Goal: Task Accomplishment & Management: Manage account settings

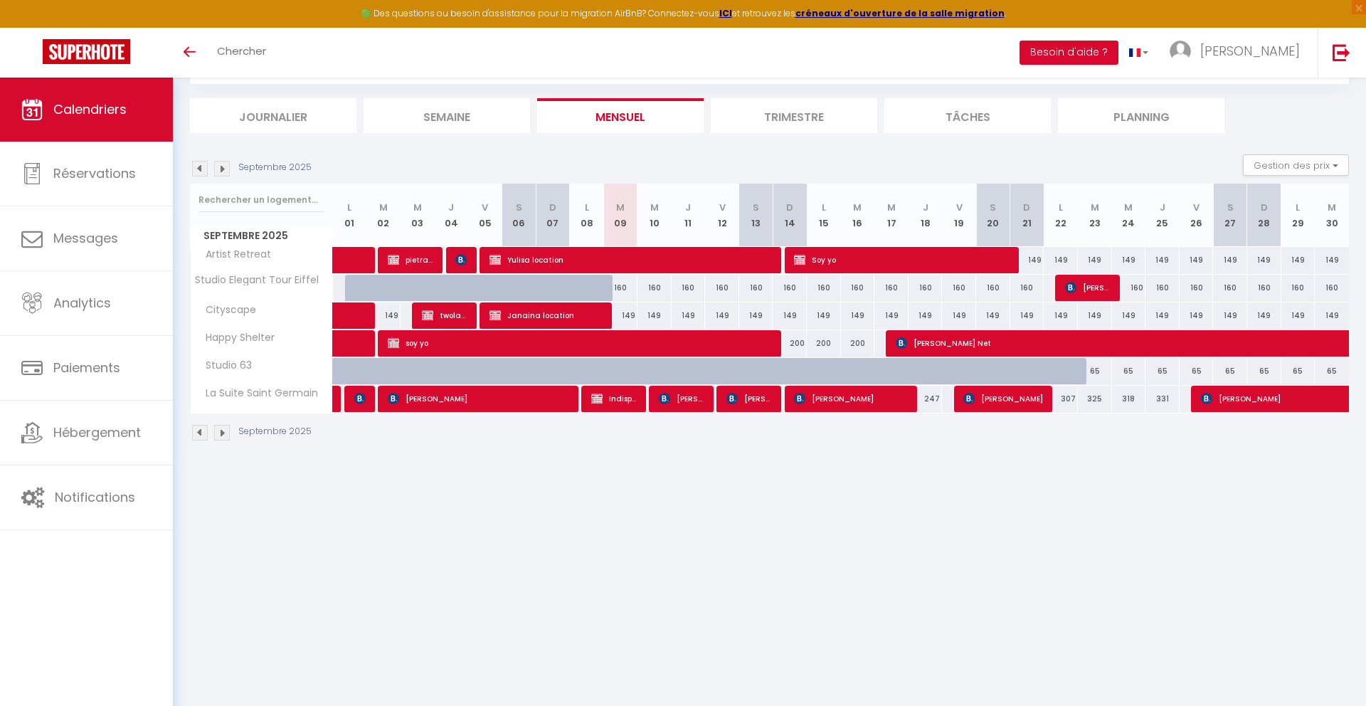
click at [634, 567] on body "🟢 Des questions ou besoin d'assistance pour la migration AirBnB? Connectez-vous…" at bounding box center [683, 353] width 1366 height 706
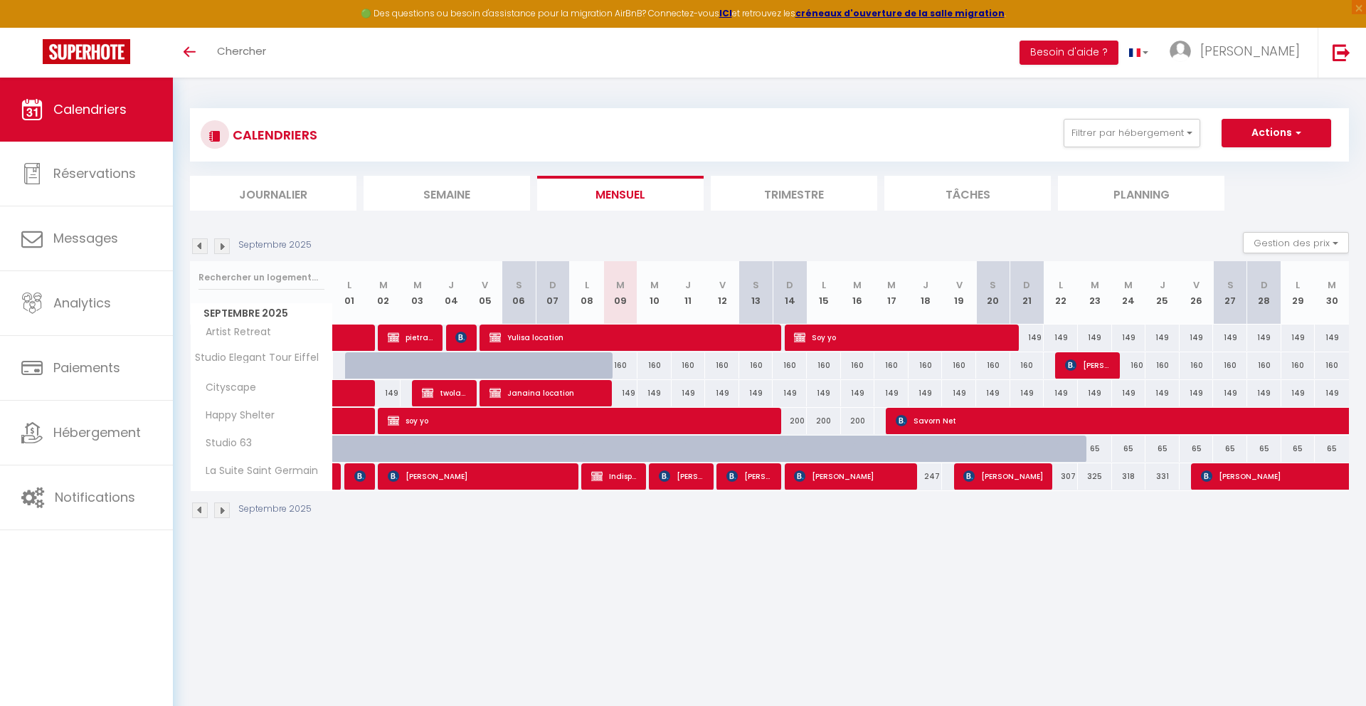
select select
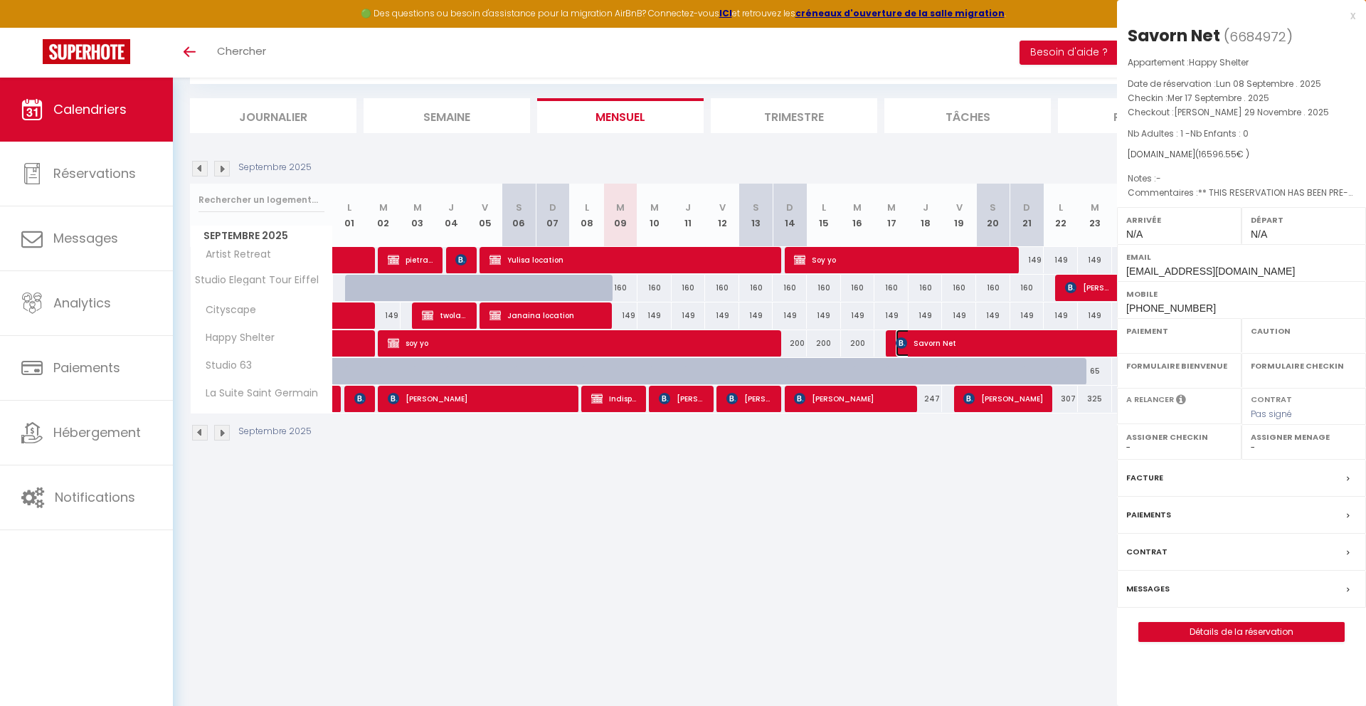
select select "OK"
select select "KO"
select select "0"
select select "1"
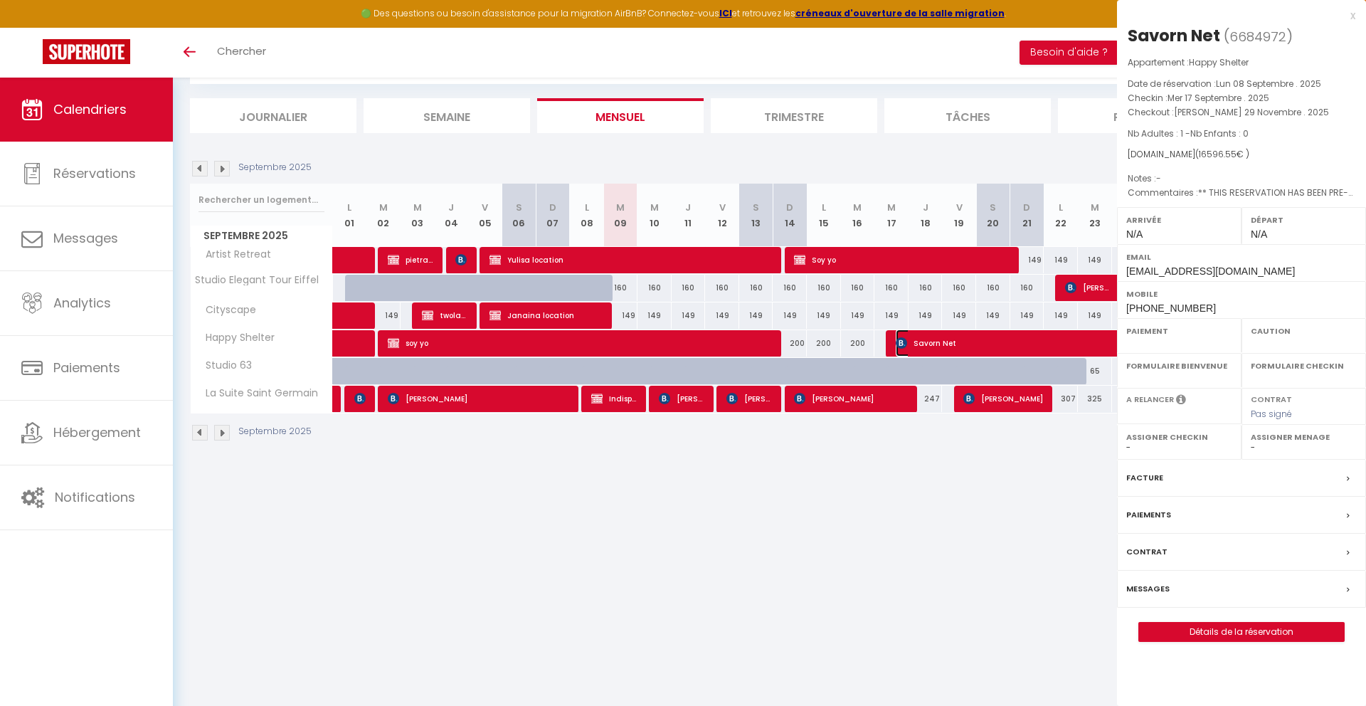
select select
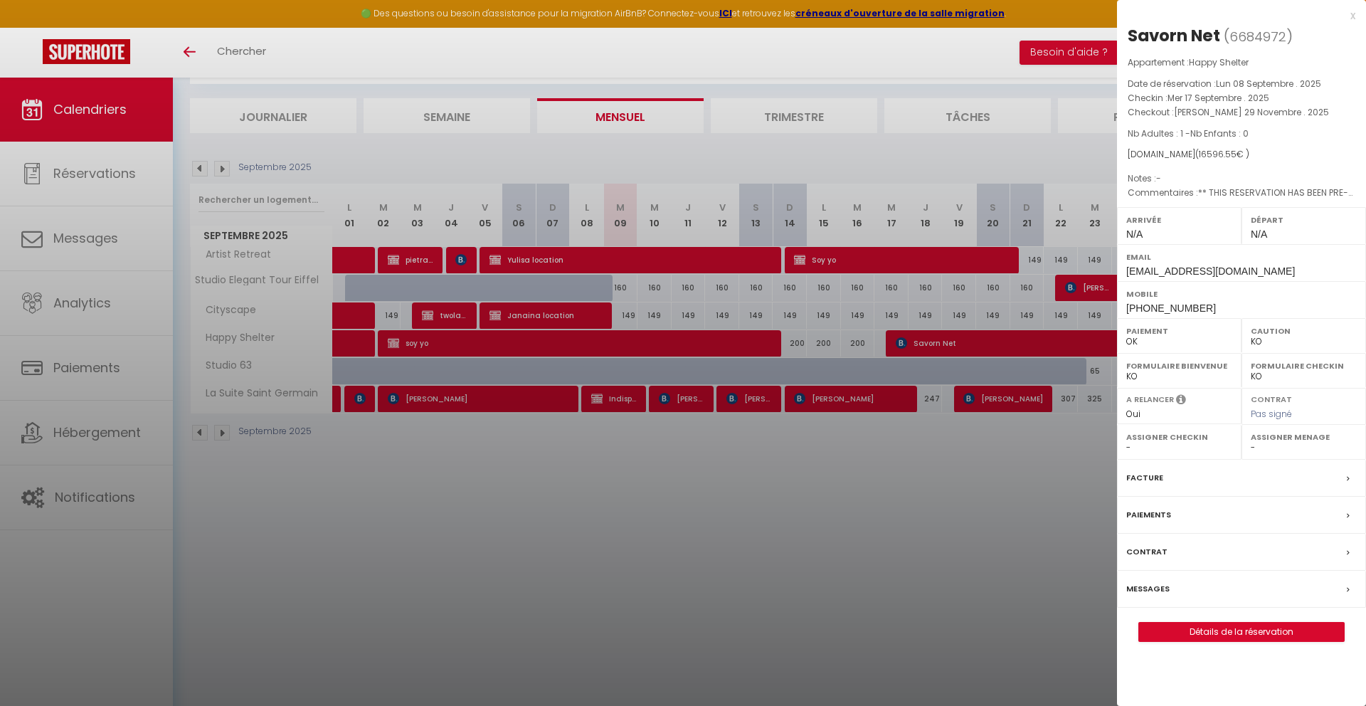
click at [1153, 307] on span "[PHONE_NUMBER]" at bounding box center [1171, 307] width 90 height 11
click at [1152, 307] on span "[PHONE_NUMBER]" at bounding box center [1171, 307] width 90 height 11
copy div "[PHONE_NUMBER]"
click at [1346, 9] on div "x" at bounding box center [1236, 15] width 238 height 17
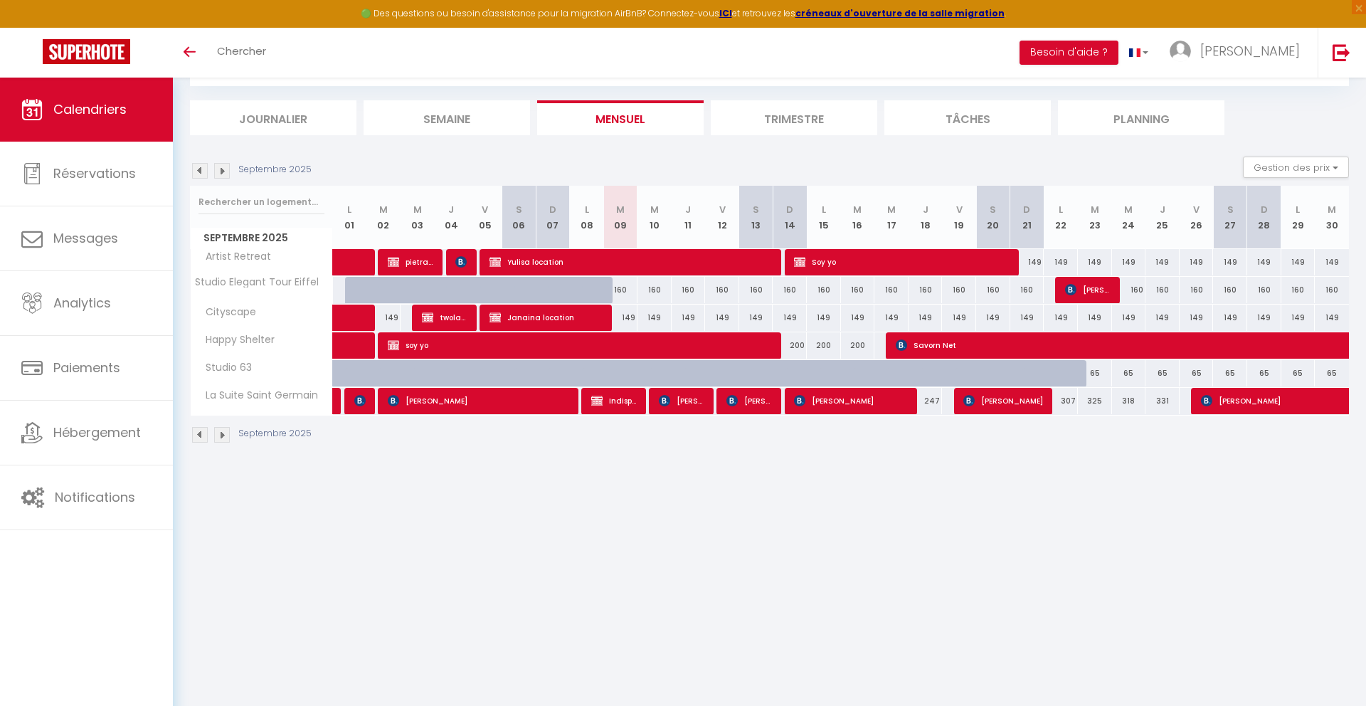
click at [597, 288] on div at bounding box center [599, 298] width 34 height 27
type input "160"
type input "Lun 08 Septembre 2025"
type input "[DATE] Septembre 2025"
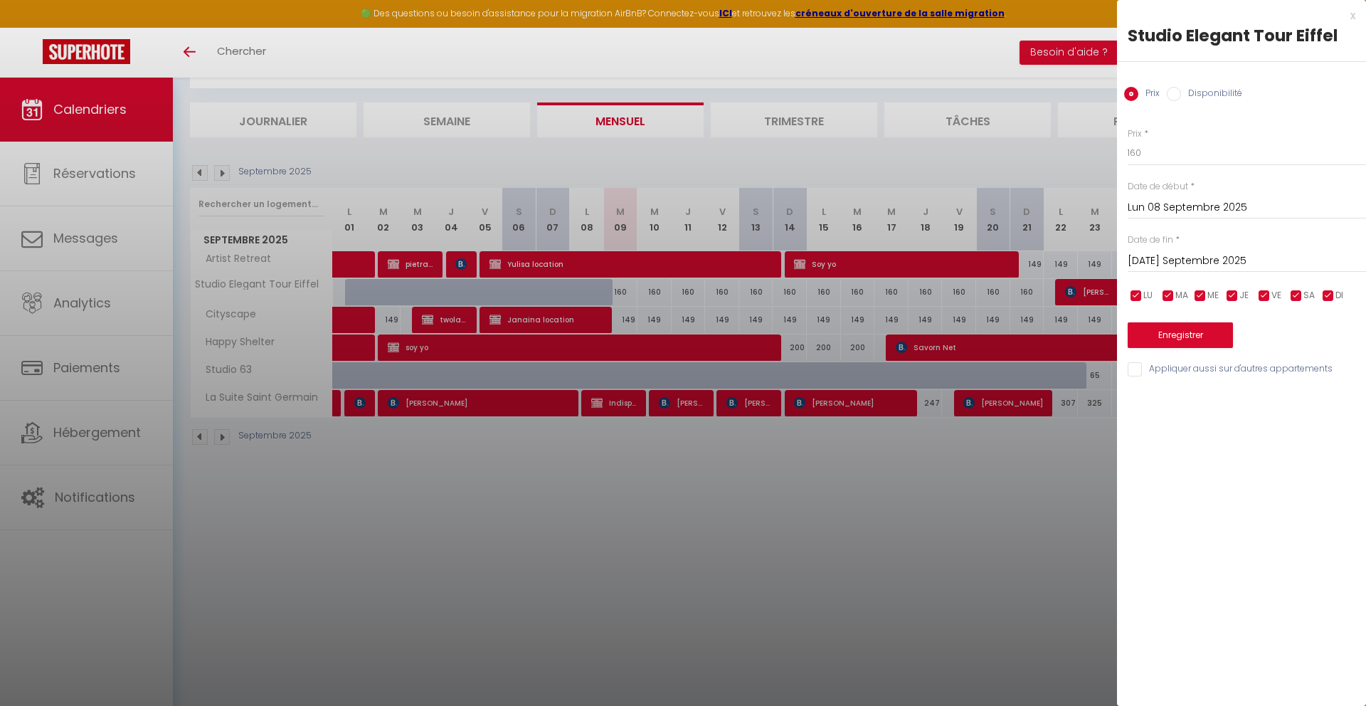
click at [1212, 95] on label "Disponibilité" at bounding box center [1211, 95] width 61 height 16
click at [1181, 95] on input "Disponibilité" at bounding box center [1174, 94] width 14 height 14
radio input "true"
radio input "false"
click at [1194, 149] on select "Disponible Indisponible" at bounding box center [1247, 153] width 238 height 27
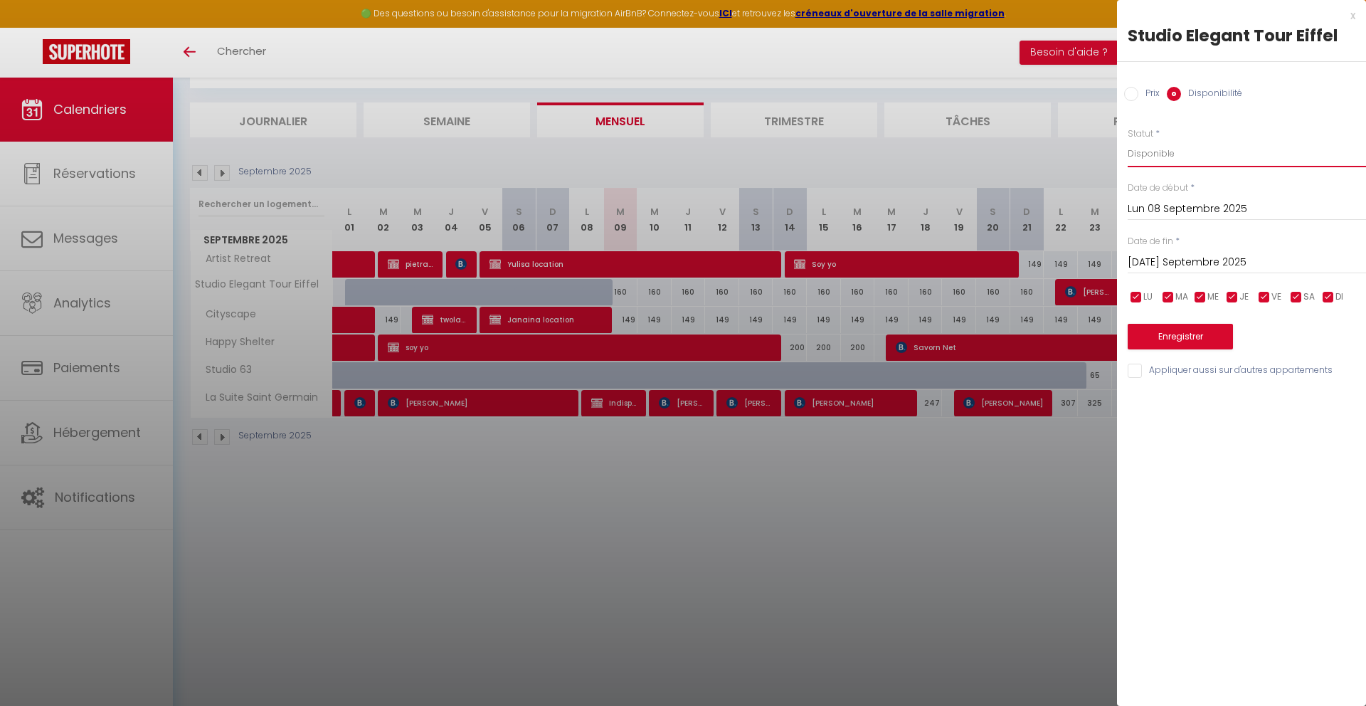
select select "0"
click at [1128, 140] on select "Disponible Indisponible" at bounding box center [1247, 153] width 238 height 27
click at [1162, 255] on input "[DATE] Septembre 2025" at bounding box center [1247, 262] width 238 height 18
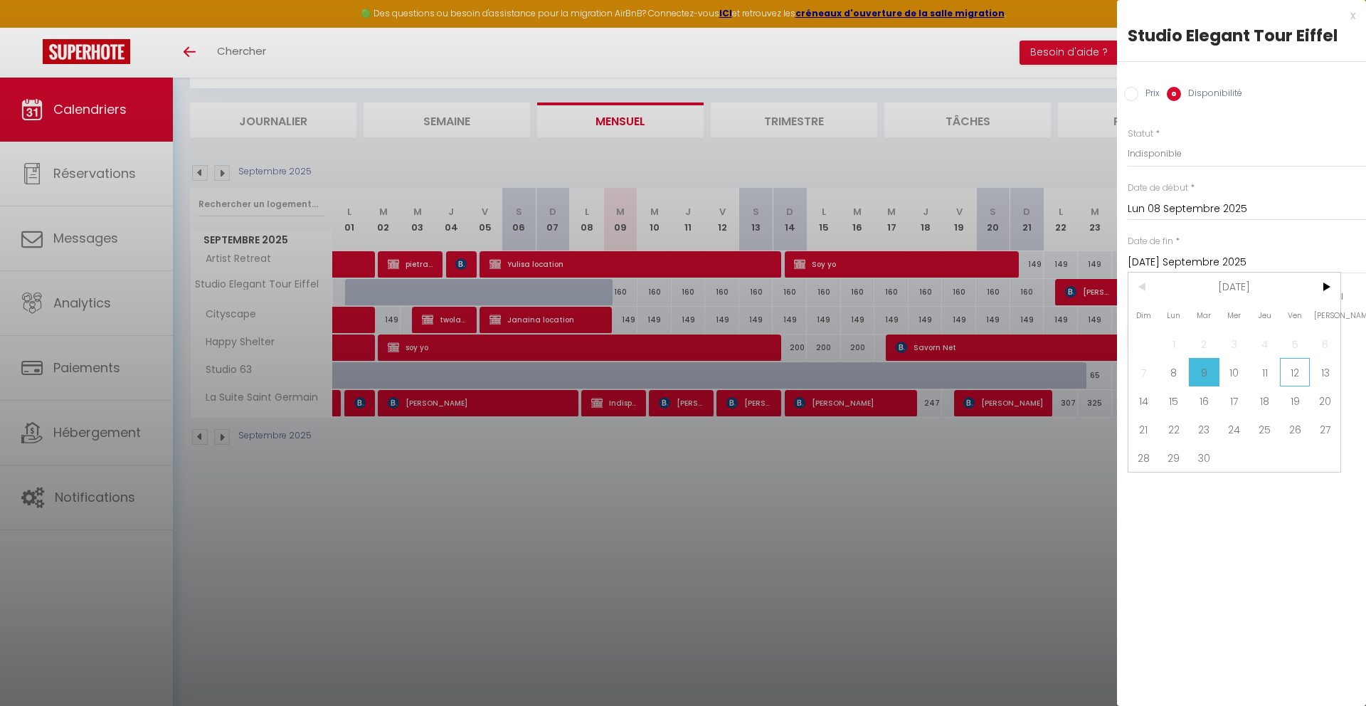
click at [1286, 378] on span "12" at bounding box center [1295, 372] width 31 height 28
type input "Ven 12 Septembre 2025"
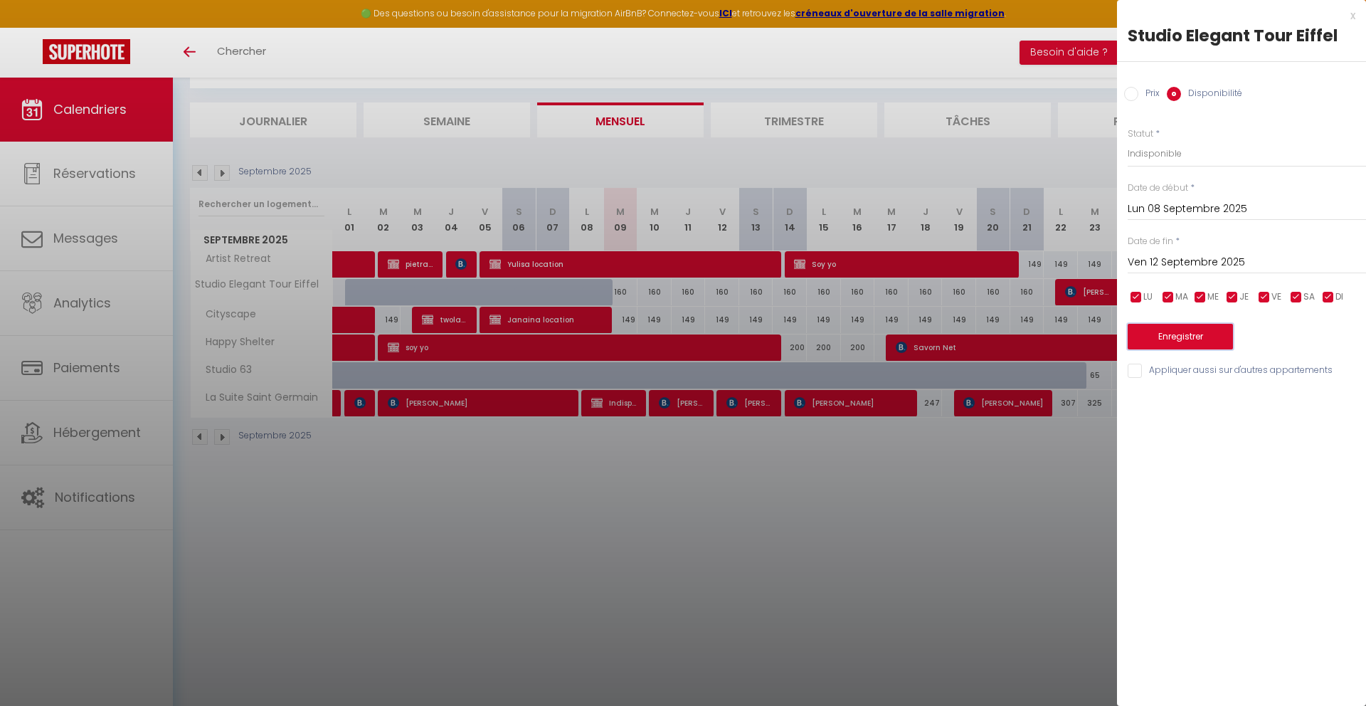
click at [1192, 344] on button "Enregistrer" at bounding box center [1180, 337] width 105 height 26
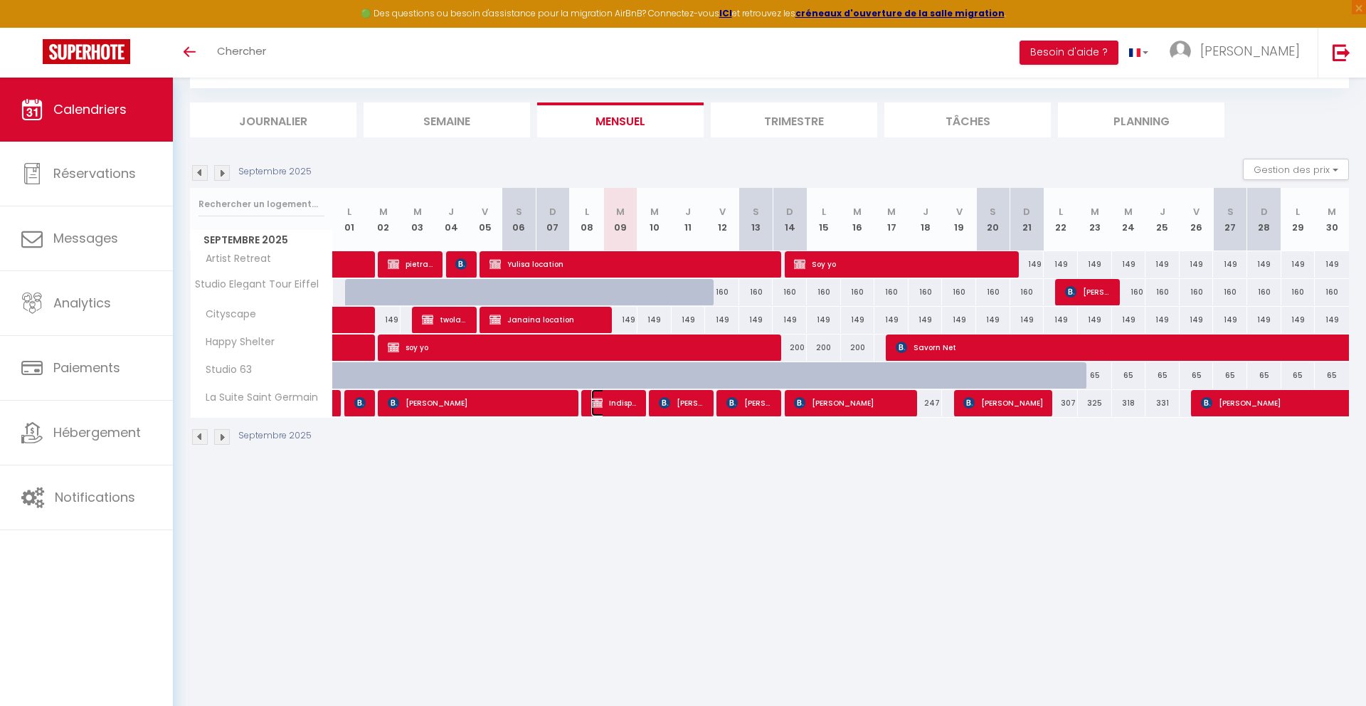
click at [603, 412] on span "Indisponible Matya" at bounding box center [614, 402] width 46 height 27
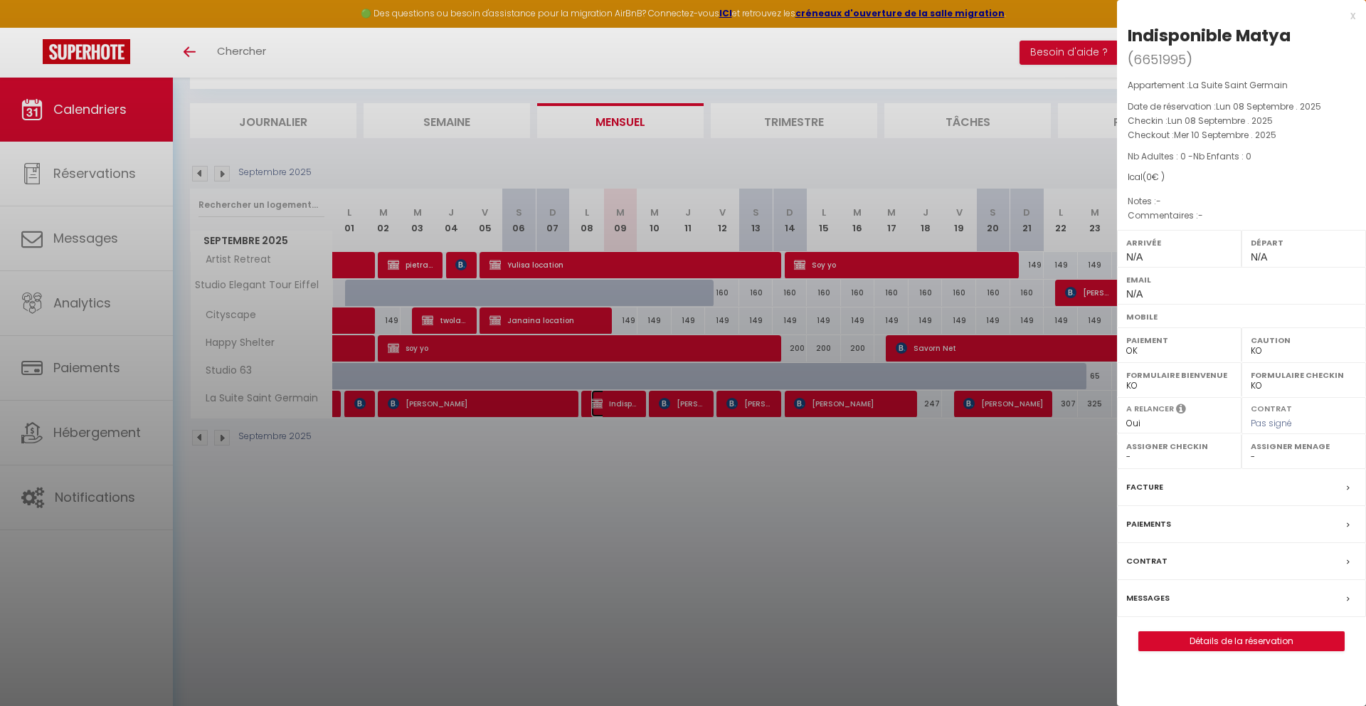
scroll to position [76, 0]
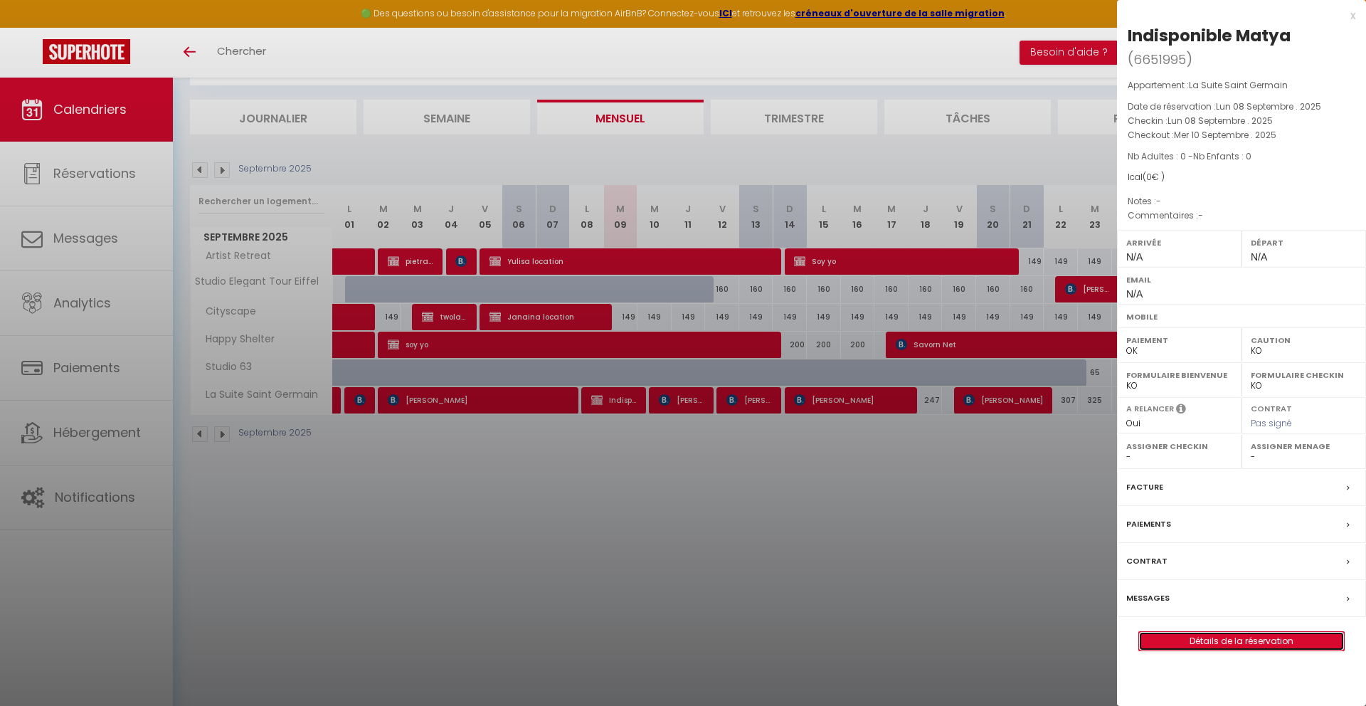
click at [1273, 645] on link "Détails de la réservation" at bounding box center [1241, 641] width 205 height 18
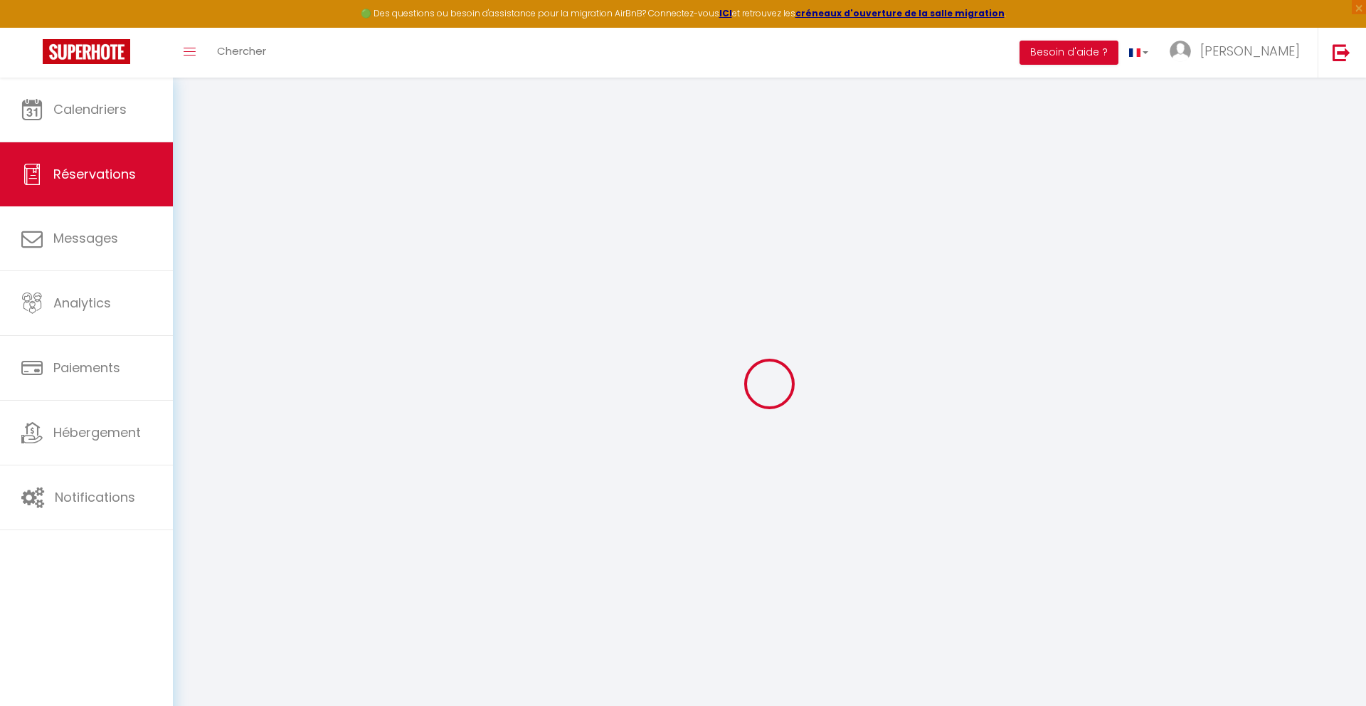
type input "Indisponible"
type input "[PERSON_NAME]"
select select
select select "59690"
select select "1"
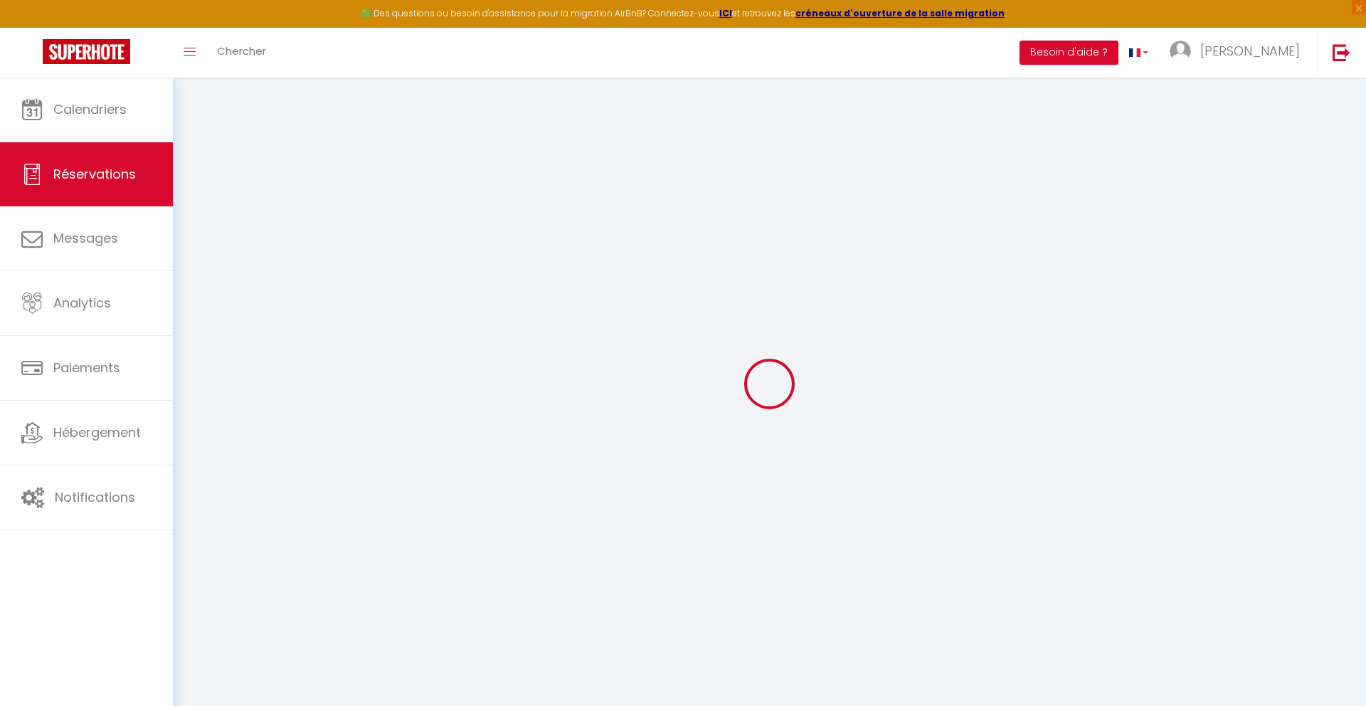
type input "Lun 08 Septembre 2025"
select select
type input "Mer 10 Septembre 2025"
select select
type input "0"
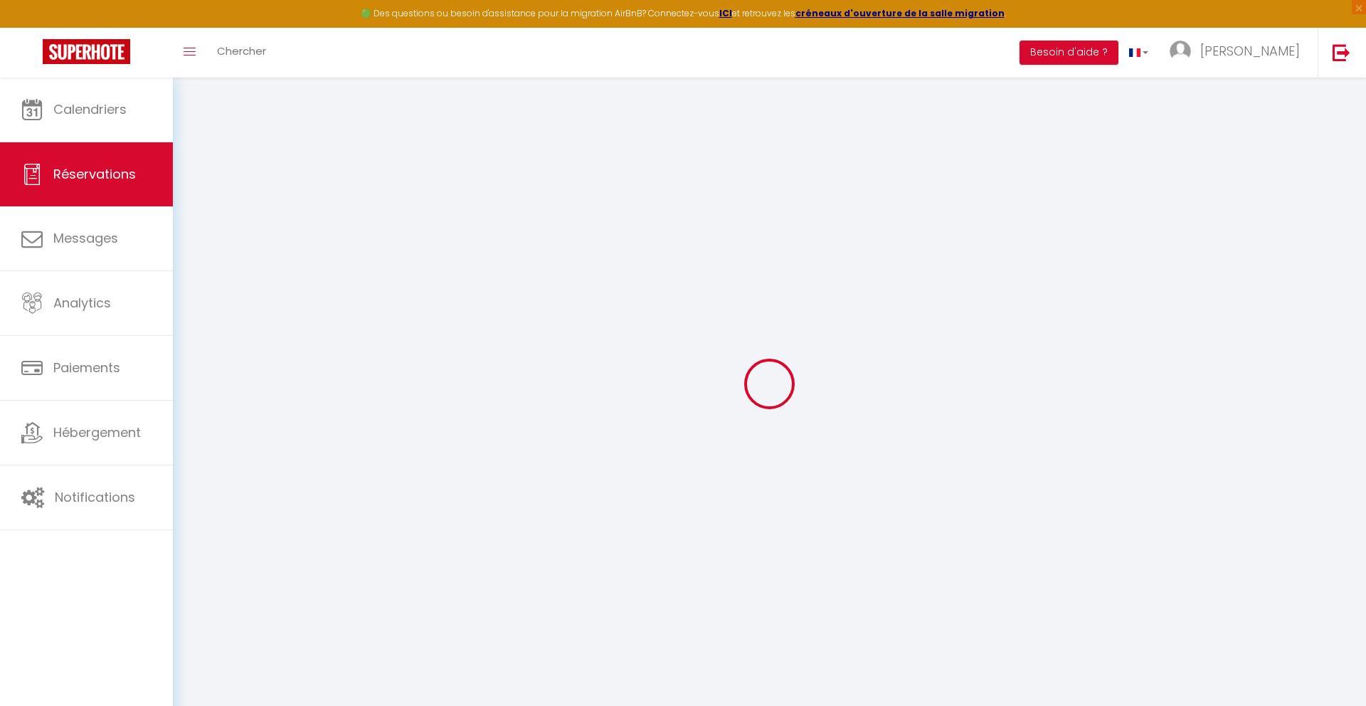
select select "12"
select select
checkbox input "false"
type input "0"
select select "73"
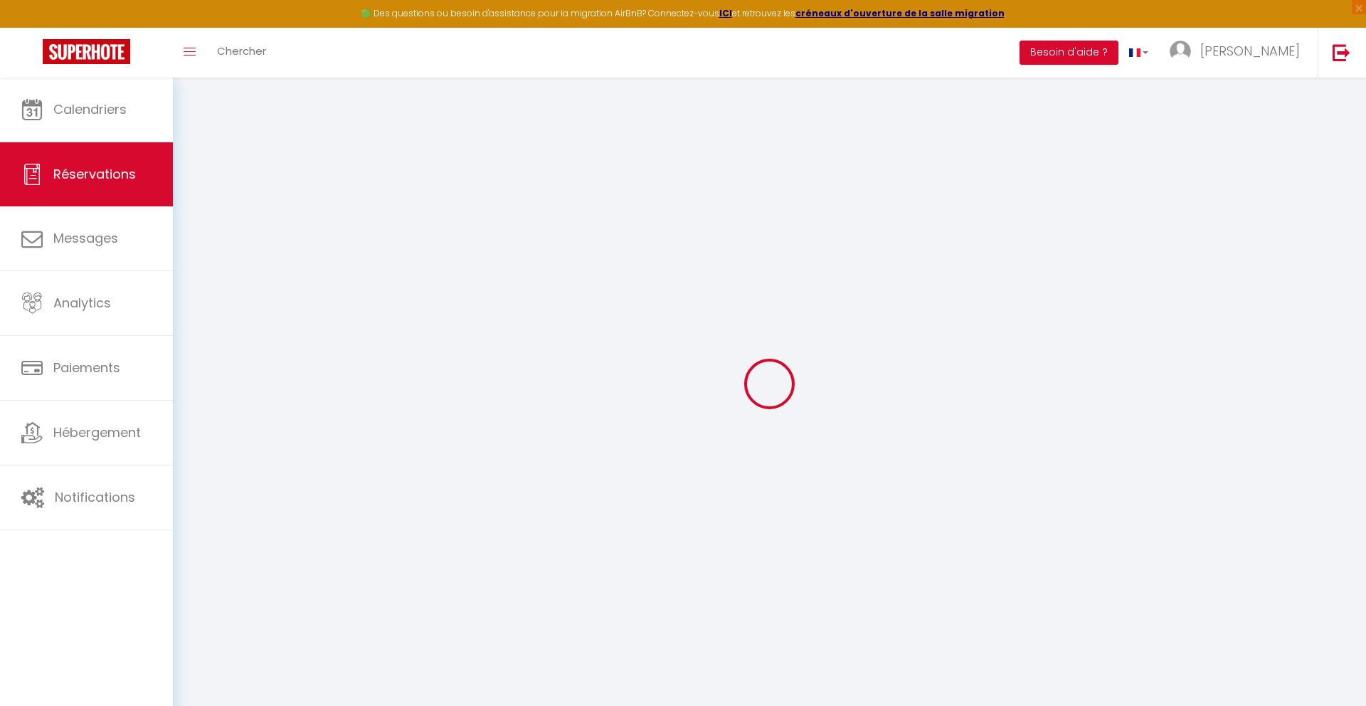
type input "0"
select select
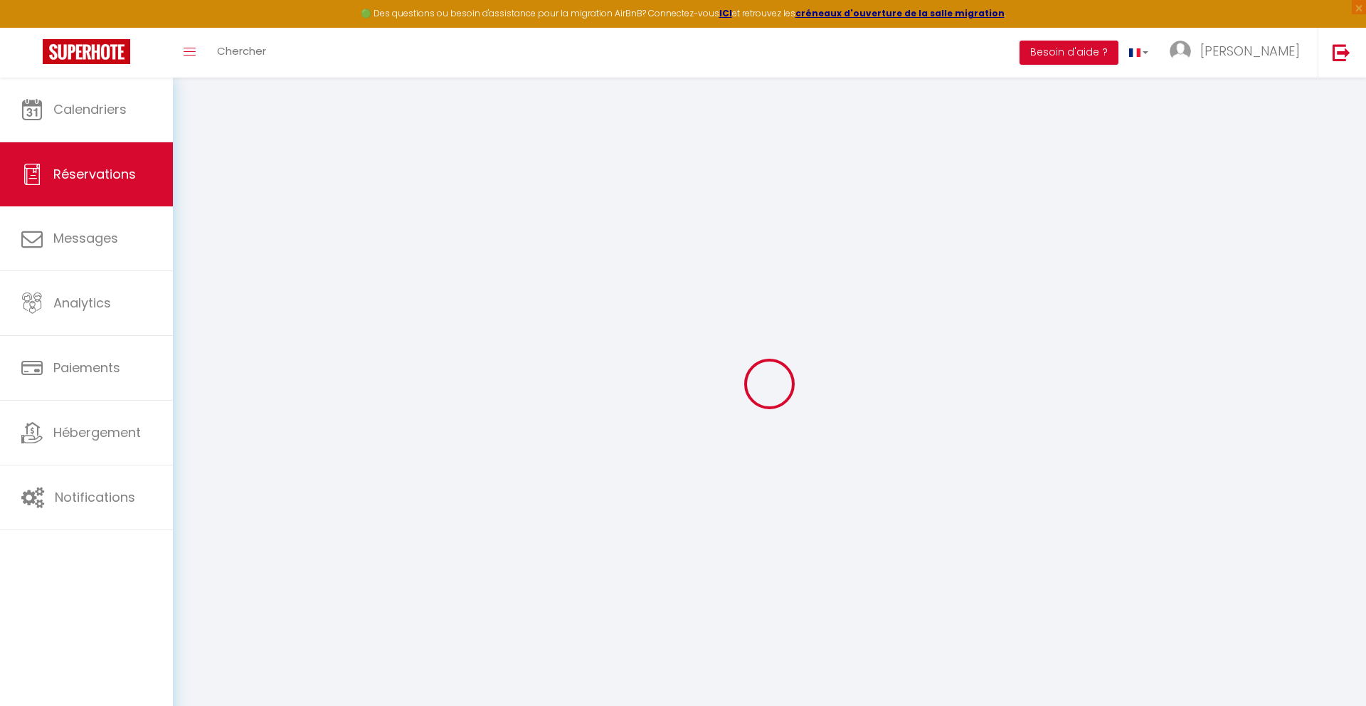
select select
select select "14"
checkbox input "false"
select select
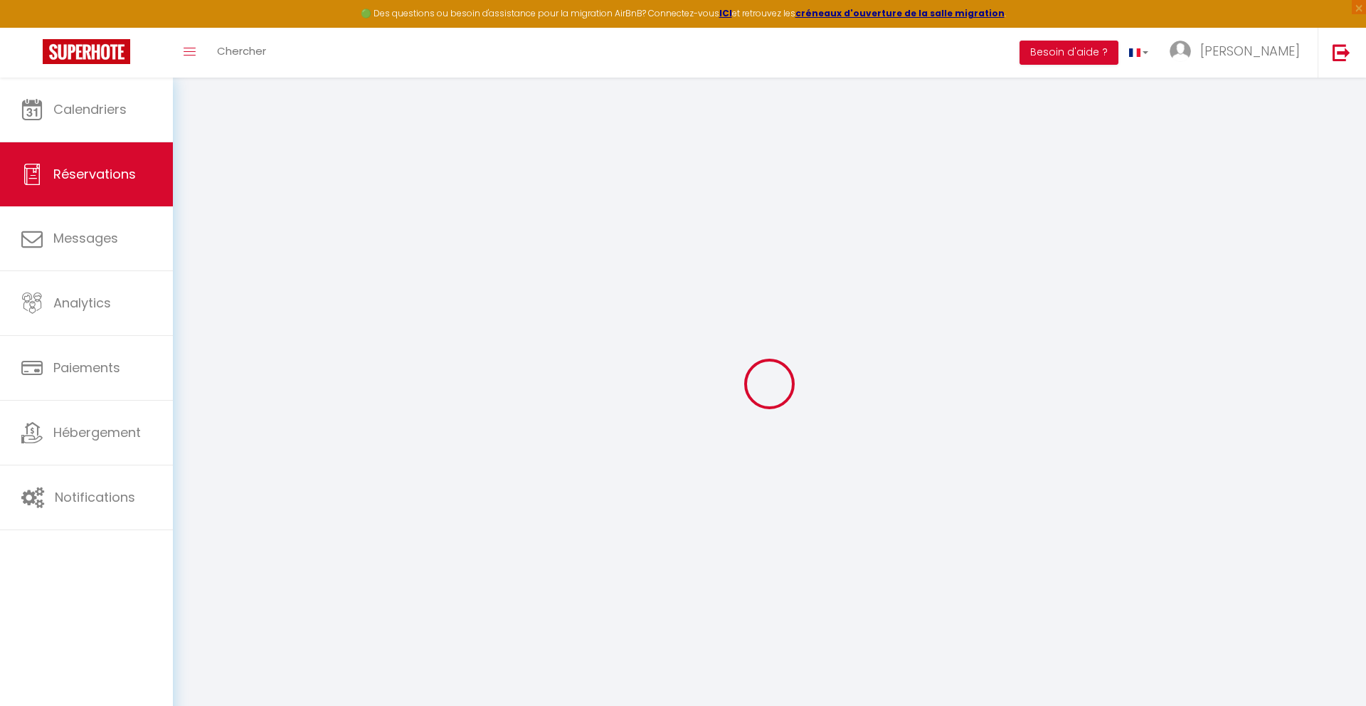
select select
checkbox input "false"
select select
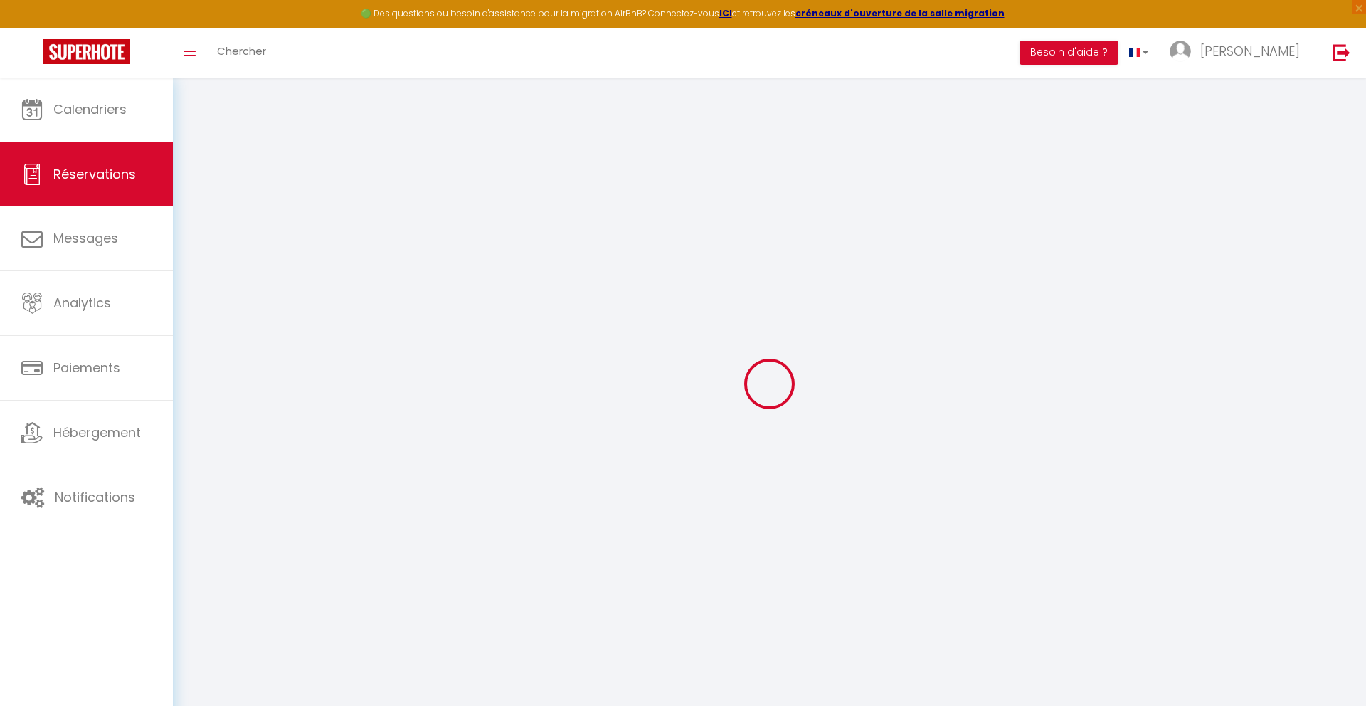
checkbox input "false"
select select
checkbox input "false"
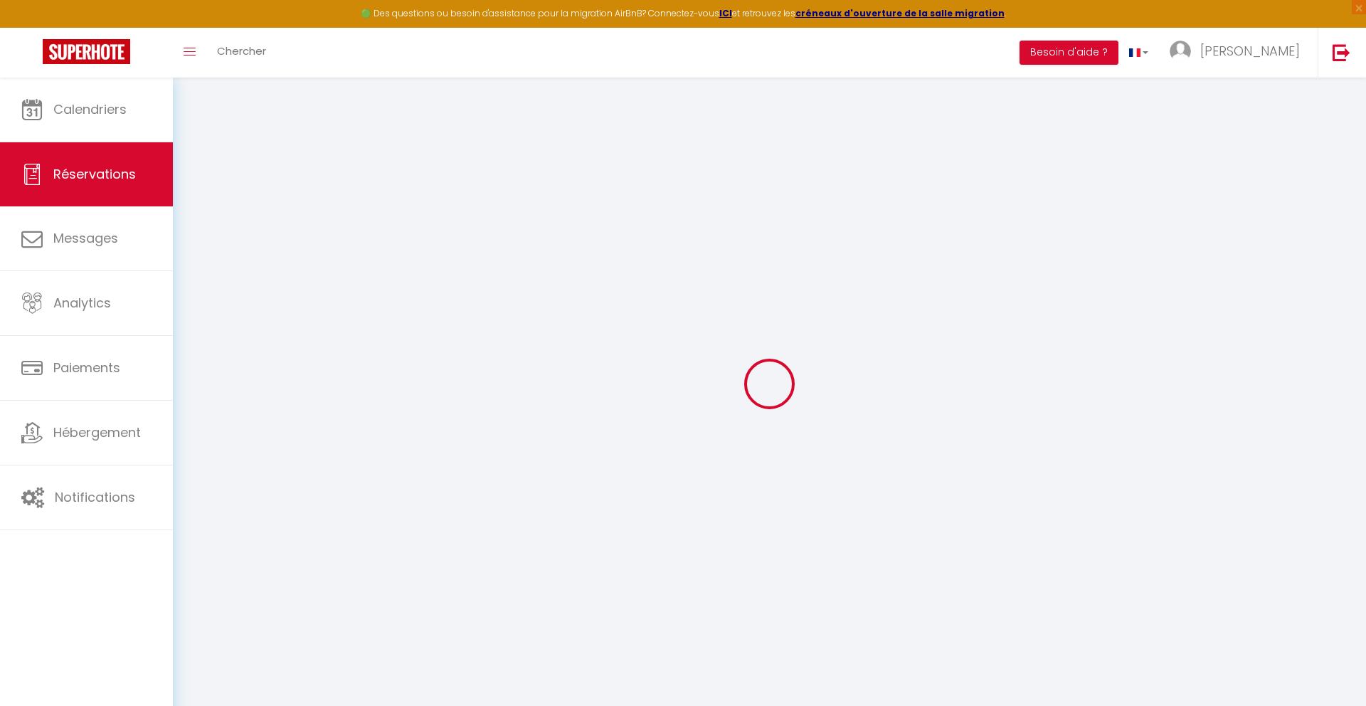
select select
checkbox input "false"
select select
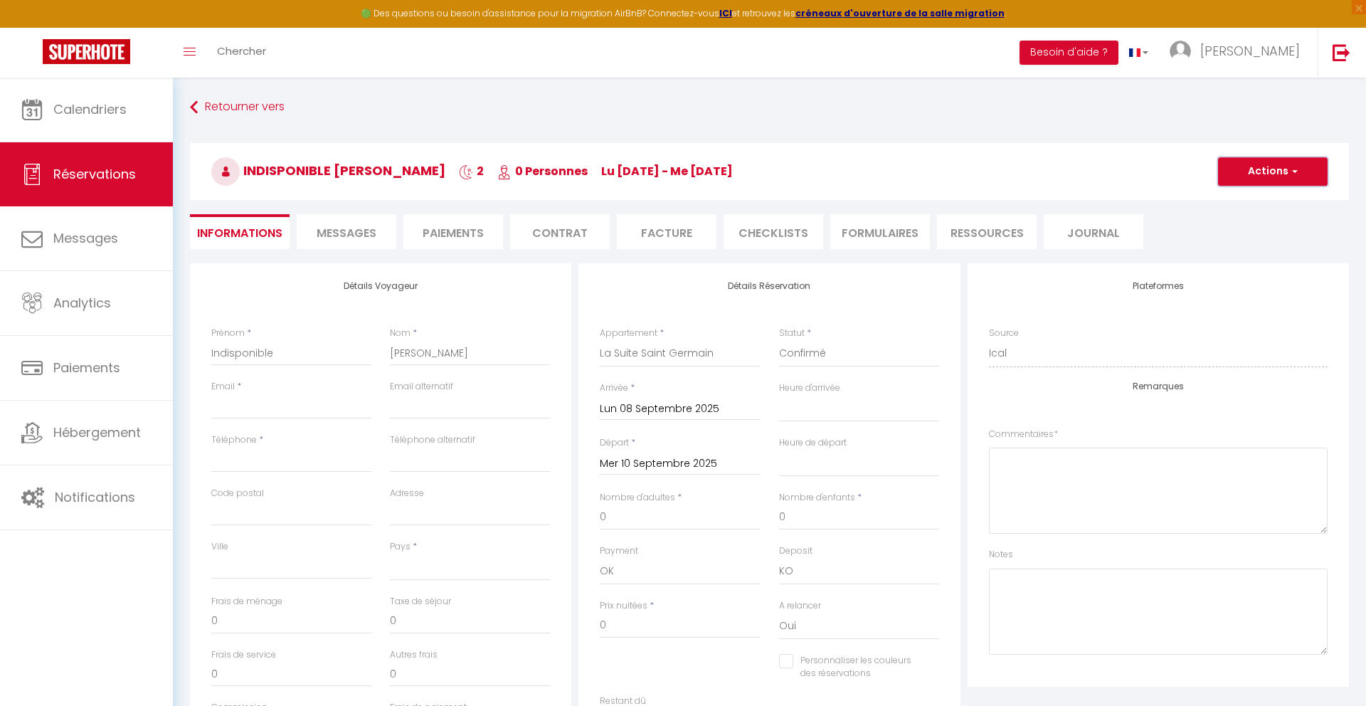
click at [1296, 177] on span "button" at bounding box center [1292, 171] width 9 height 13
click at [1242, 241] on link "Supprimer" at bounding box center [1258, 239] width 112 height 18
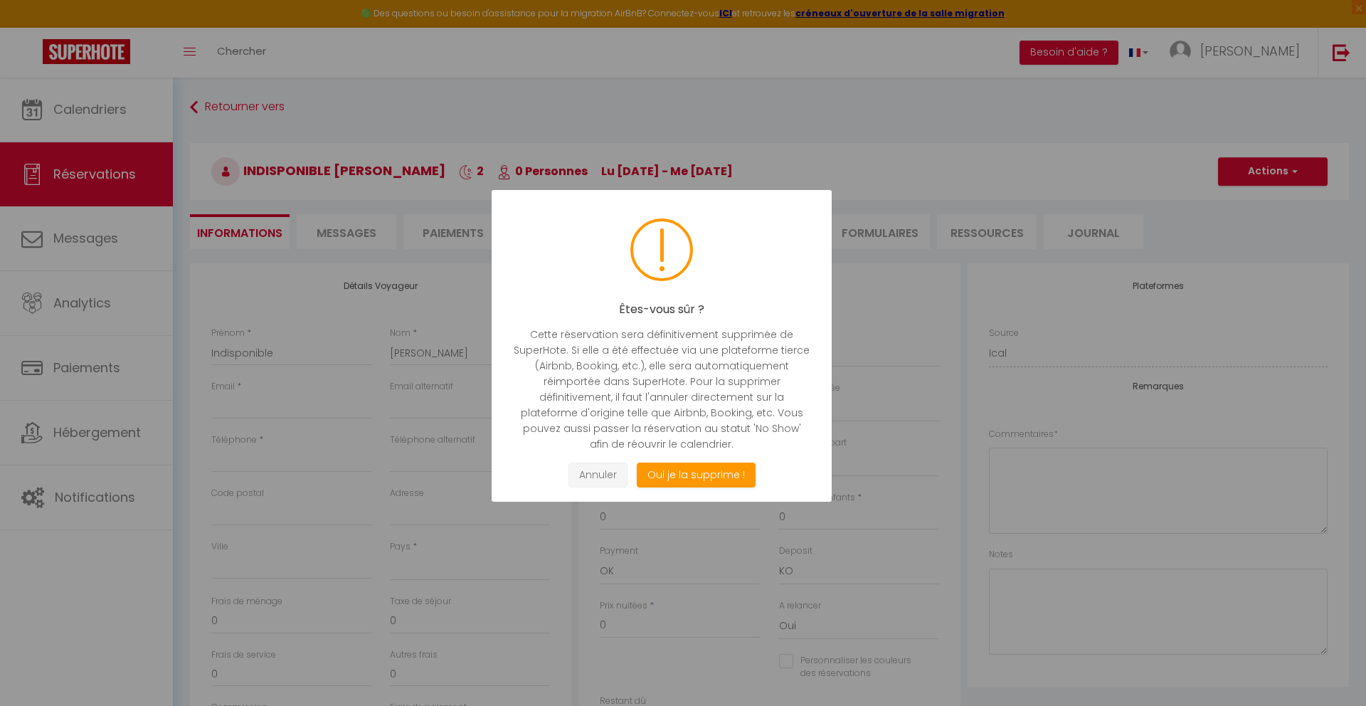
click at [622, 474] on button "Annuler" at bounding box center [597, 474] width 59 height 25
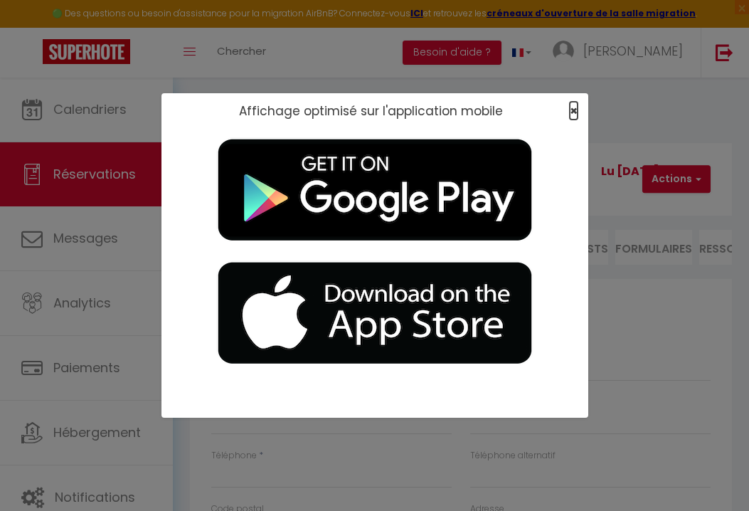
click at [576, 112] on span "×" at bounding box center [574, 111] width 8 height 18
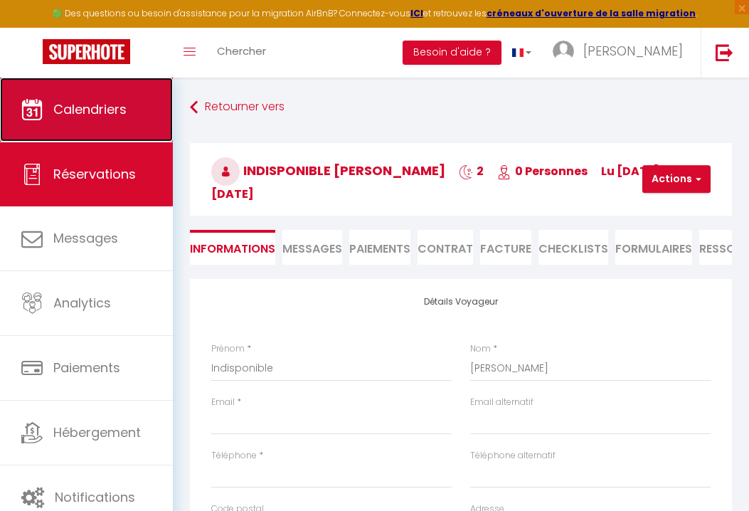
click at [108, 102] on span "Calendriers" at bounding box center [89, 109] width 73 height 18
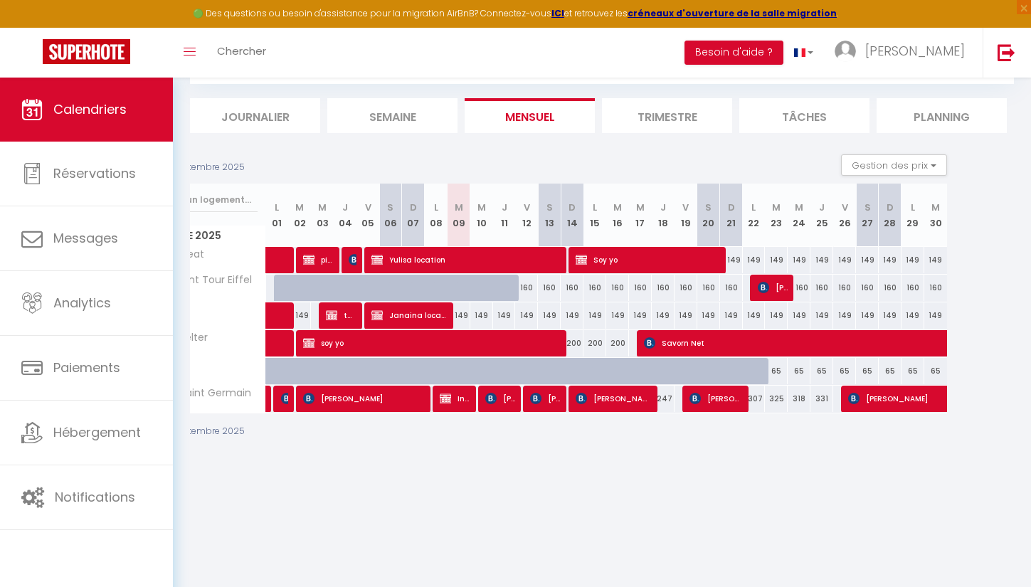
scroll to position [0, 67]
